Goal: Task Accomplishment & Management: Use online tool/utility

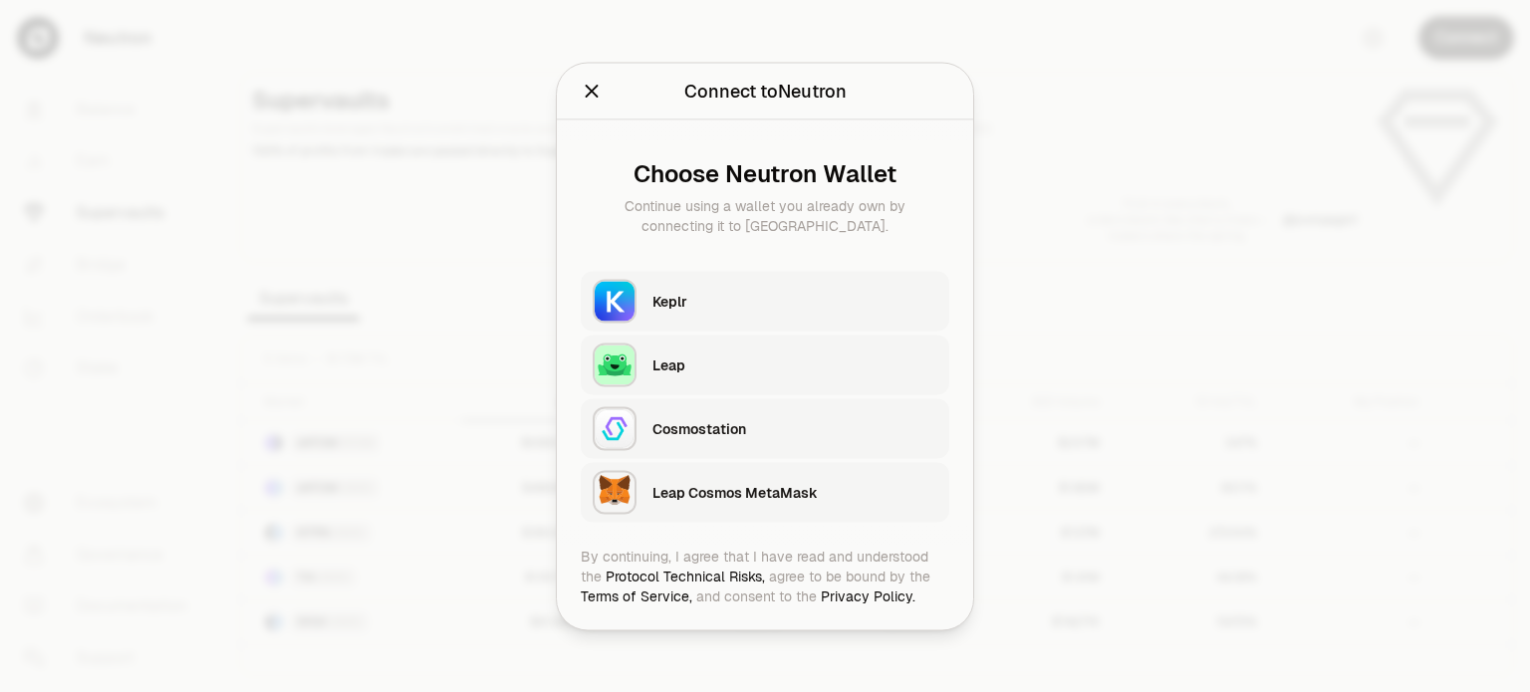
click at [829, 293] on div "Keplr" at bounding box center [794, 301] width 285 height 20
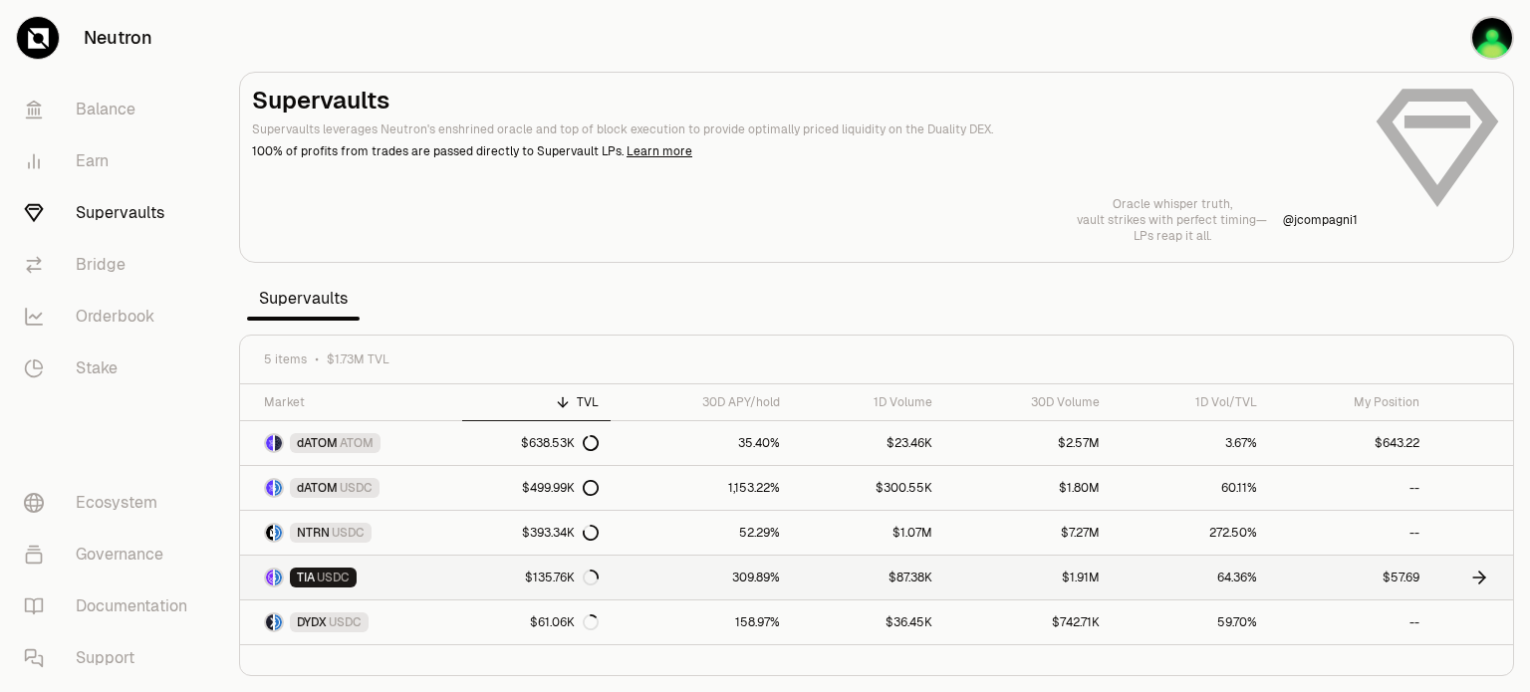
click at [1480, 572] on icon at bounding box center [1482, 578] width 6 height 12
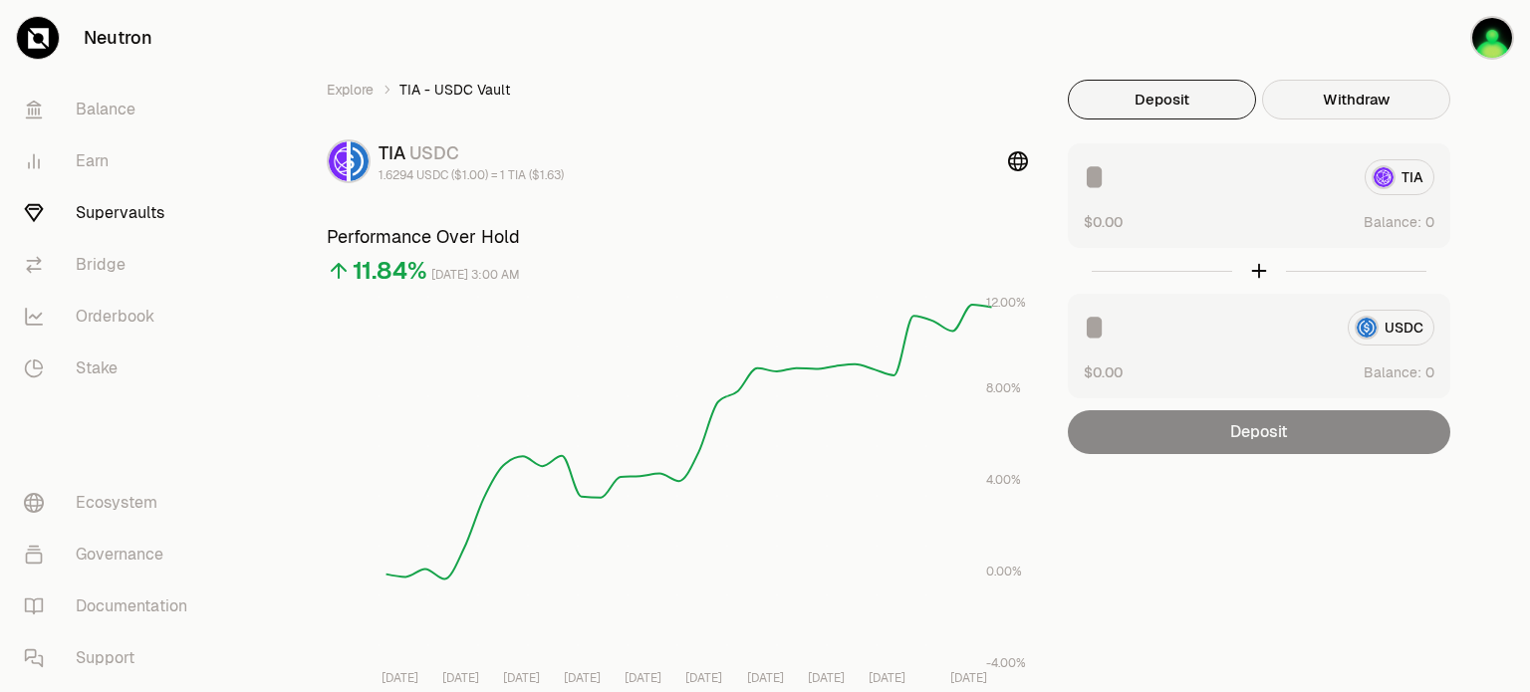
click at [1378, 106] on button "Withdraw" at bounding box center [1356, 100] width 188 height 40
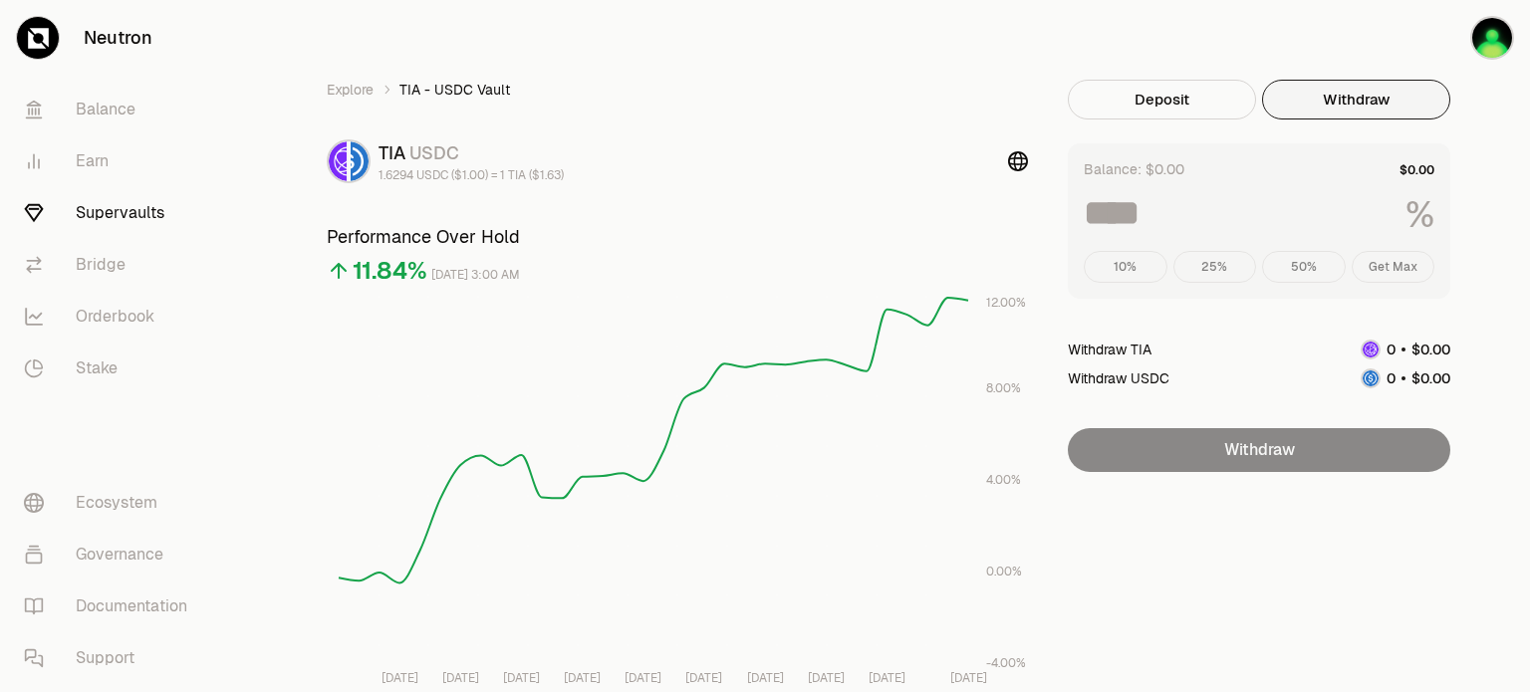
click at [1398, 264] on div "10% 25% 50% Get Max" at bounding box center [1259, 267] width 351 height 32
click at [1494, 44] on img "button" at bounding box center [1492, 38] width 44 height 44
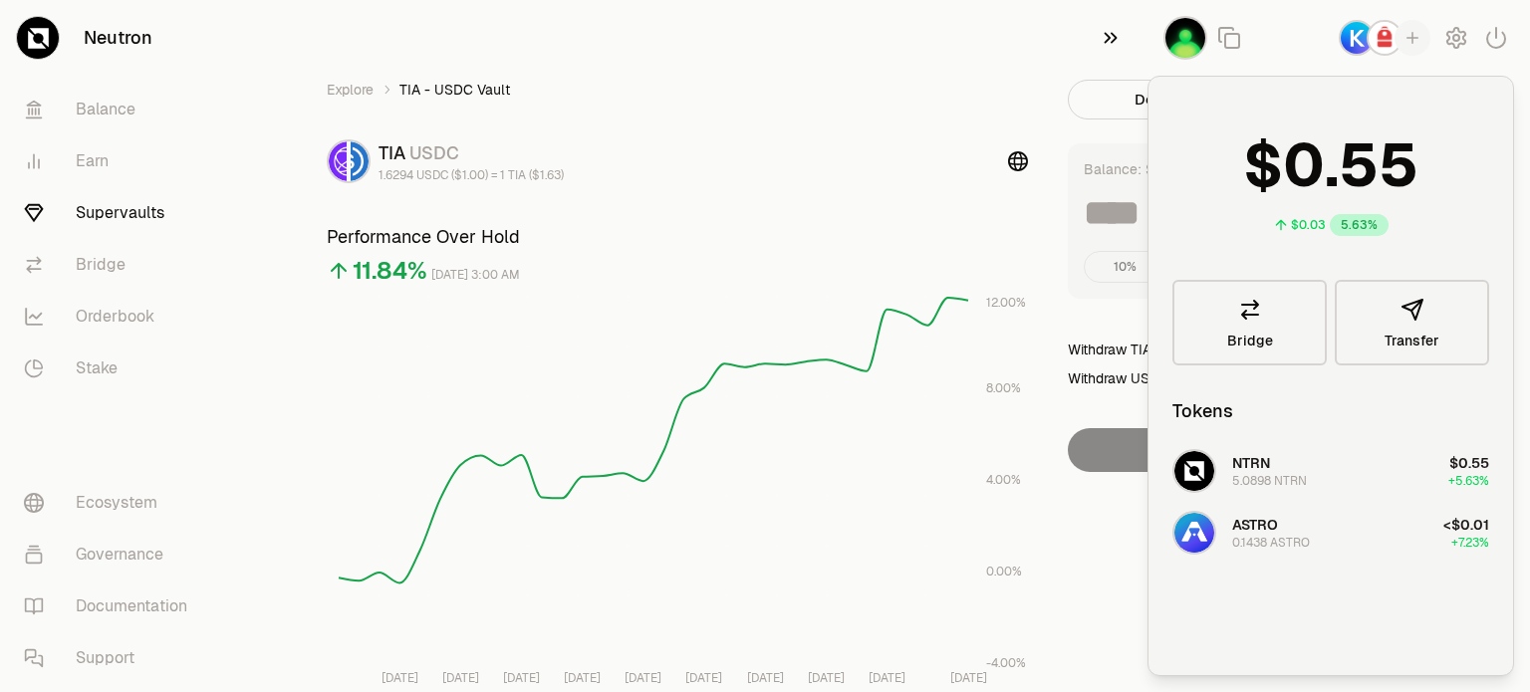
click at [1115, 71] on button "button" at bounding box center [1116, 38] width 64 height 76
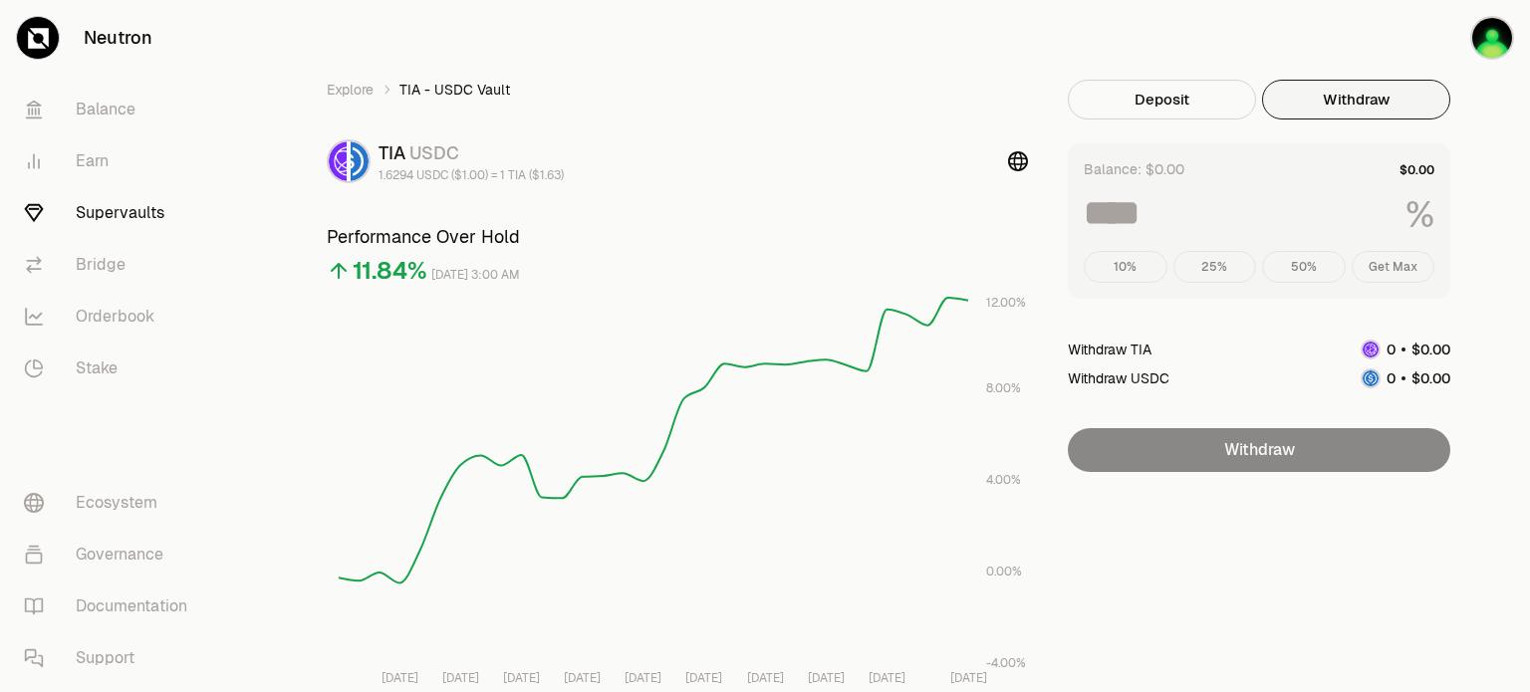
click at [1362, 110] on button "Withdraw" at bounding box center [1356, 100] width 188 height 40
